Goal: Information Seeking & Learning: Learn about a topic

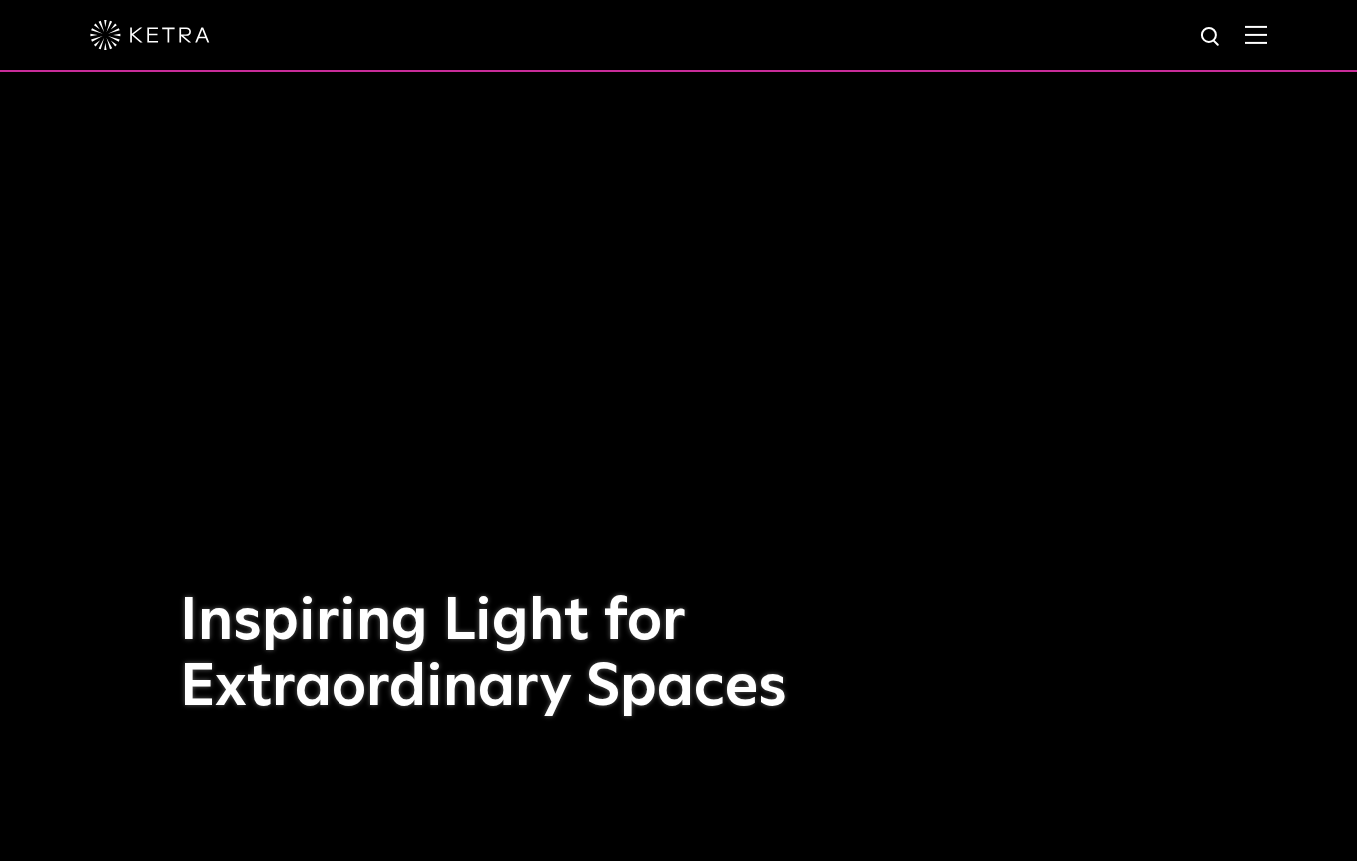
click at [1259, 39] on img at bounding box center [1257, 34] width 22 height 19
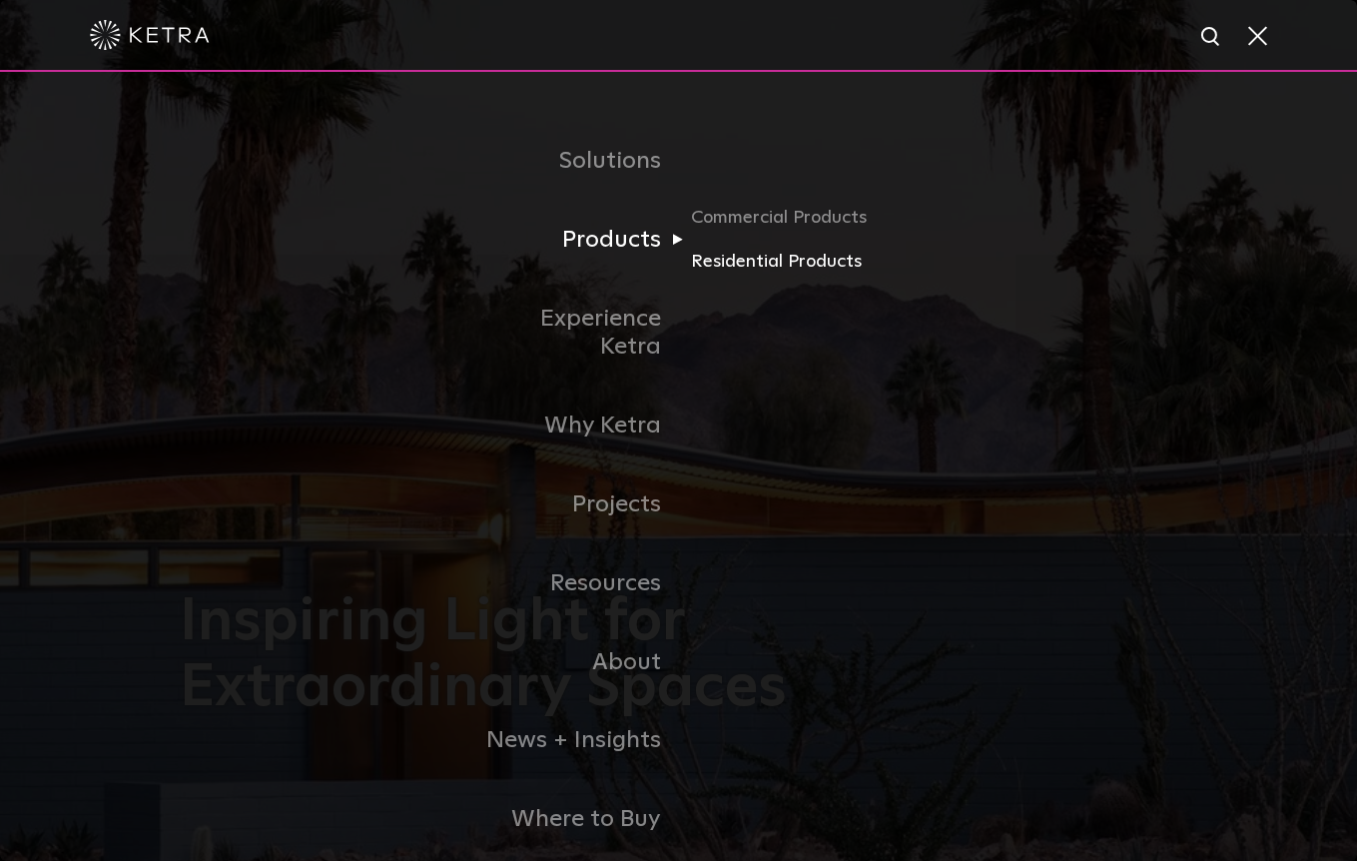
click at [740, 258] on link "Residential Products" at bounding box center [787, 262] width 192 height 29
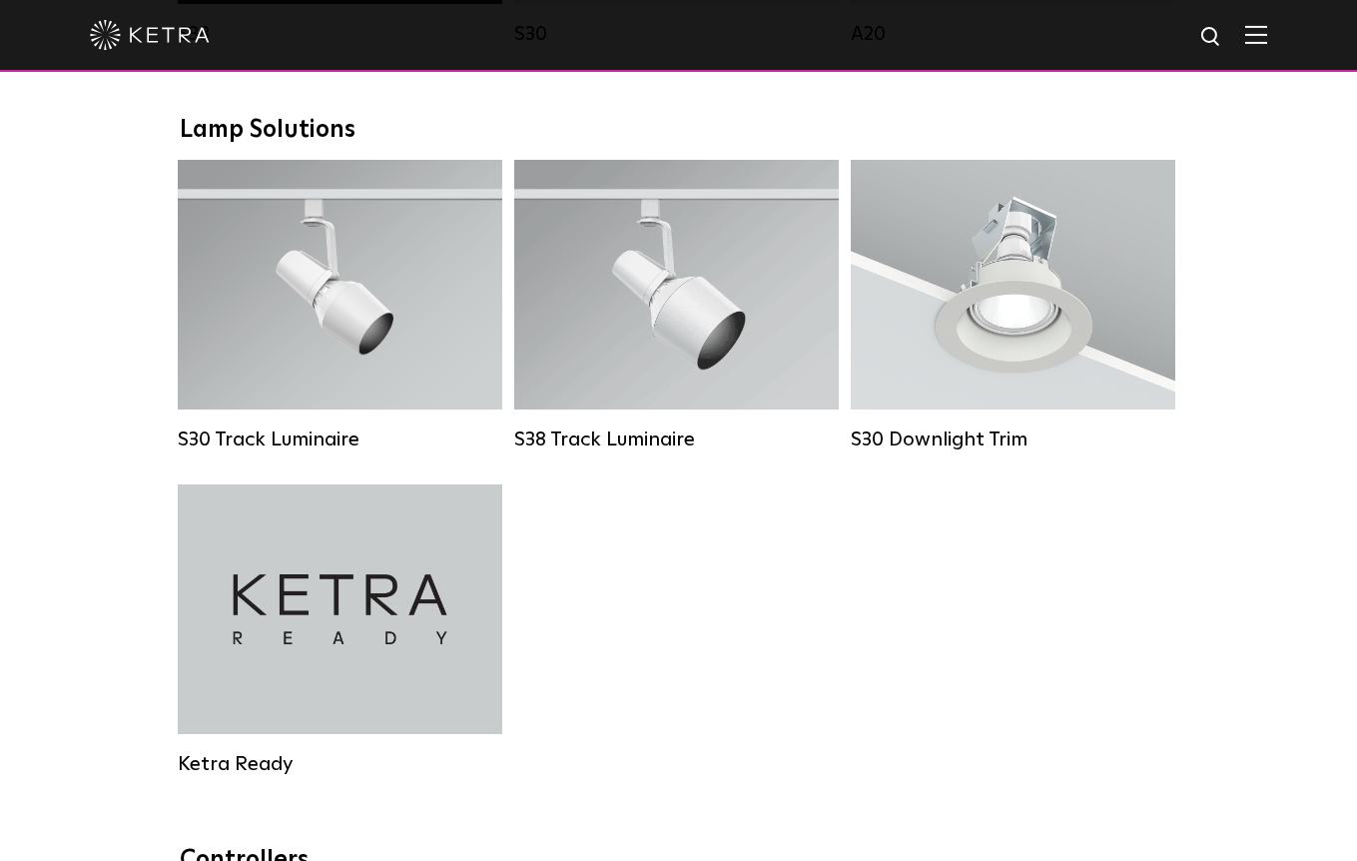
scroll to position [1577, 0]
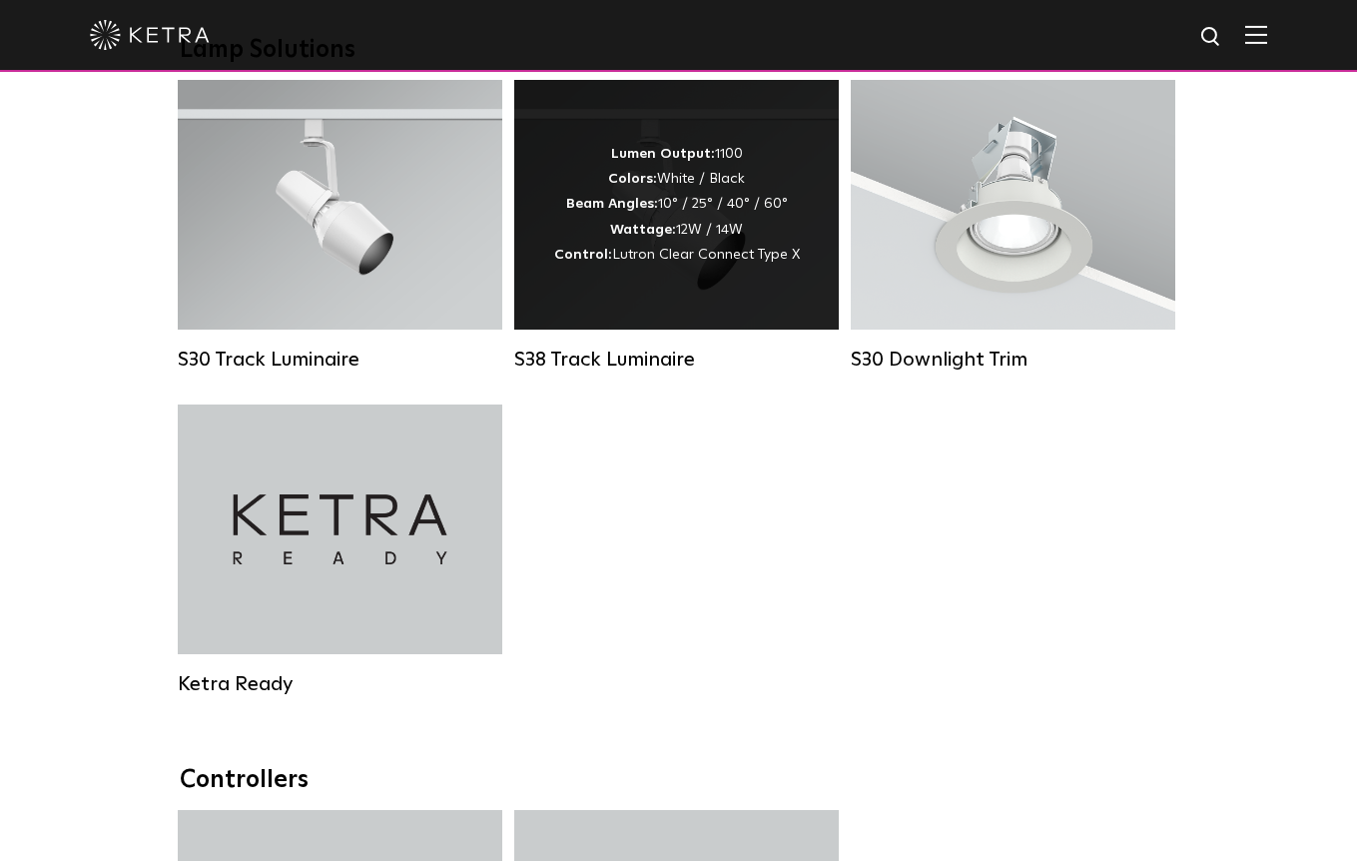
click at [693, 276] on div "Lumen Output: 1100 Colors: White / Black Beam Angles: 10° / 25° / 40° / 60° Wat…" at bounding box center [676, 205] width 325 height 250
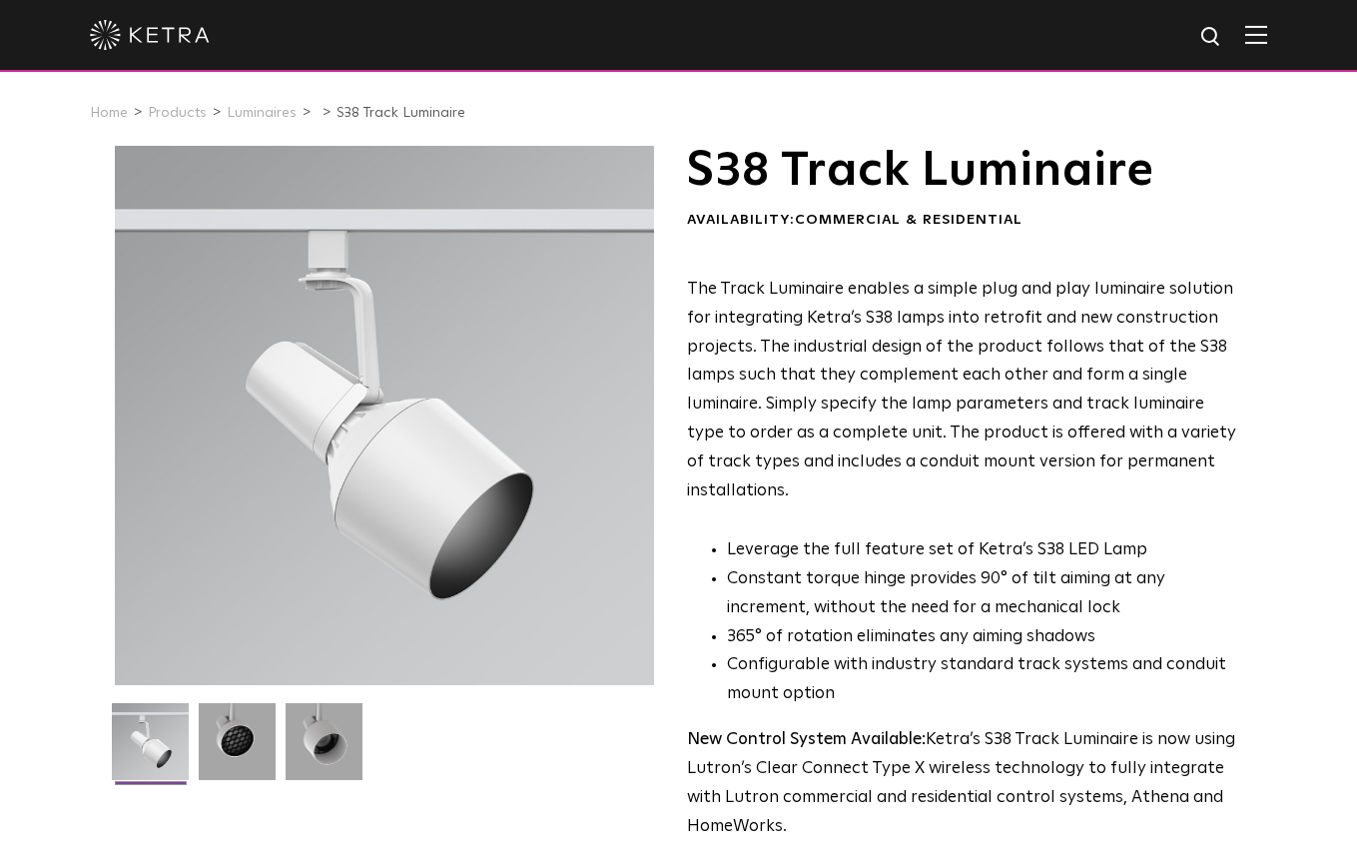
scroll to position [1, 0]
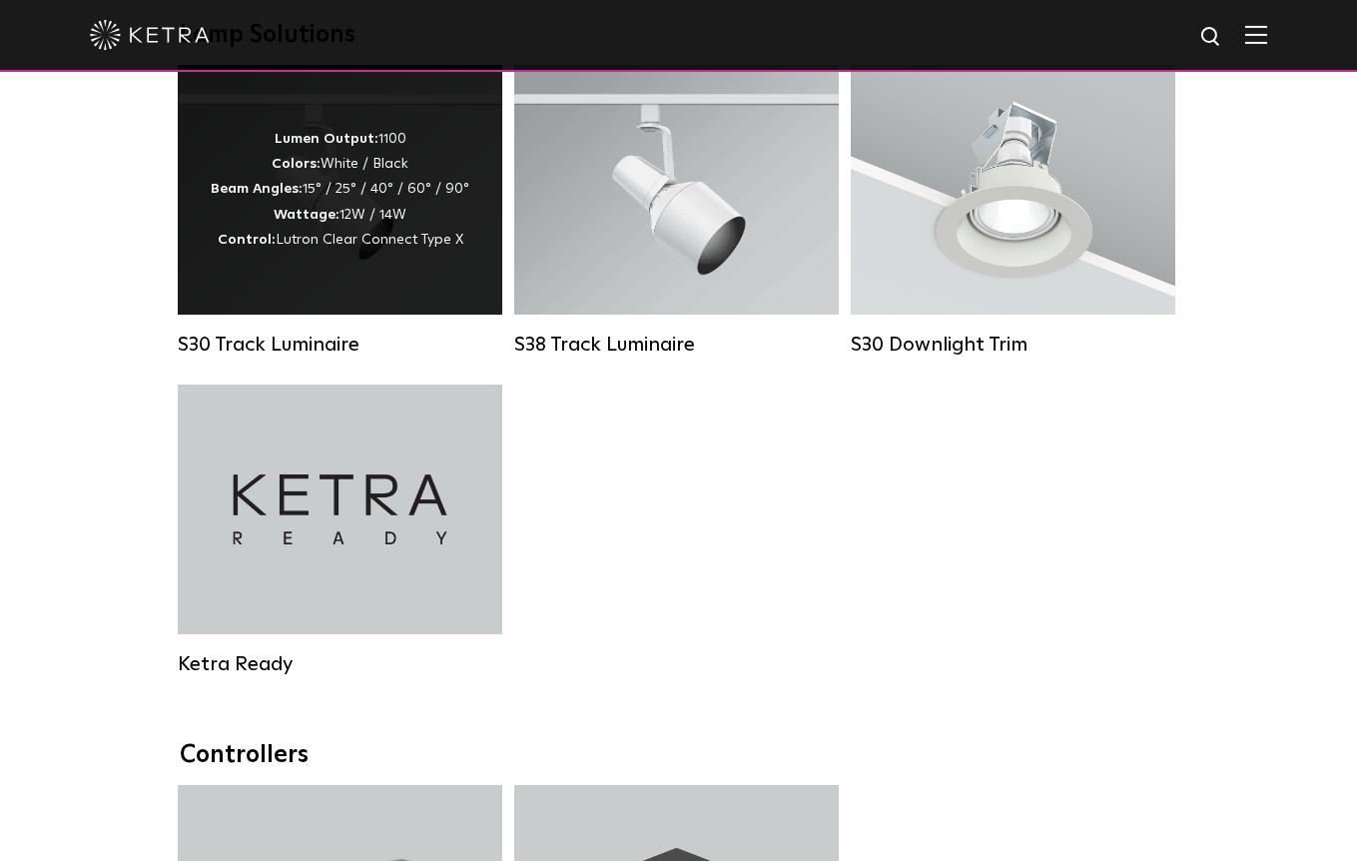
click at [394, 214] on div "Lumen Output: 1100 Colors: White / Black Beam Angles: 15° / 25° / 40° / 60° / 9…" at bounding box center [340, 190] width 259 height 126
